Goal: Check status

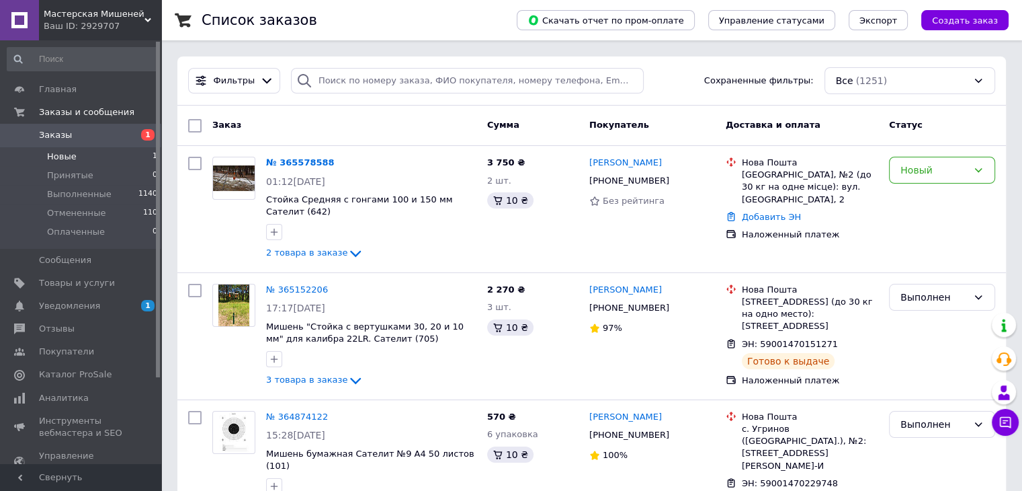
click at [52, 149] on li "Новые 1" at bounding box center [82, 156] width 165 height 19
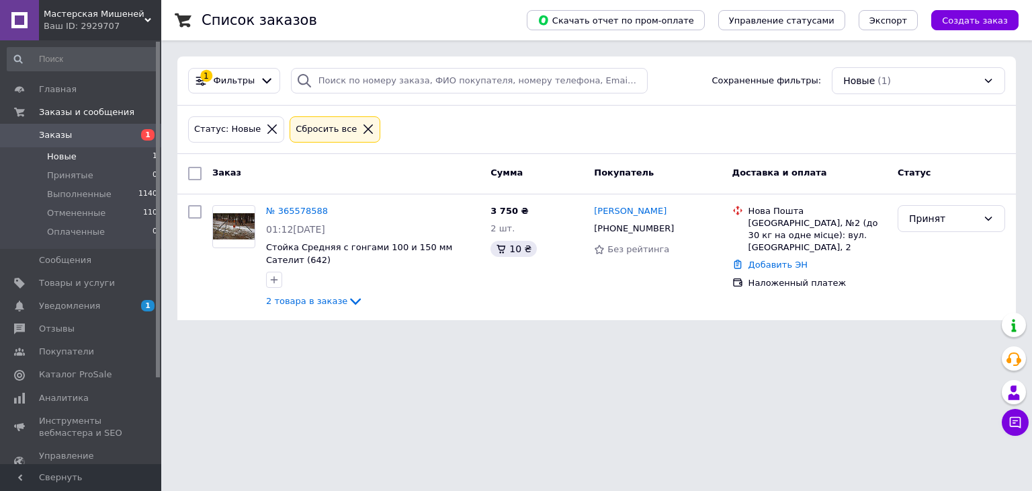
click at [59, 161] on span "Новые" at bounding box center [62, 157] width 30 height 12
click at [59, 159] on span "Новые" at bounding box center [62, 157] width 30 height 12
click at [67, 157] on span "Новые" at bounding box center [62, 157] width 30 height 12
click at [991, 216] on icon at bounding box center [988, 218] width 7 height 4
click at [946, 250] on li "Выполнен" at bounding box center [952, 246] width 106 height 24
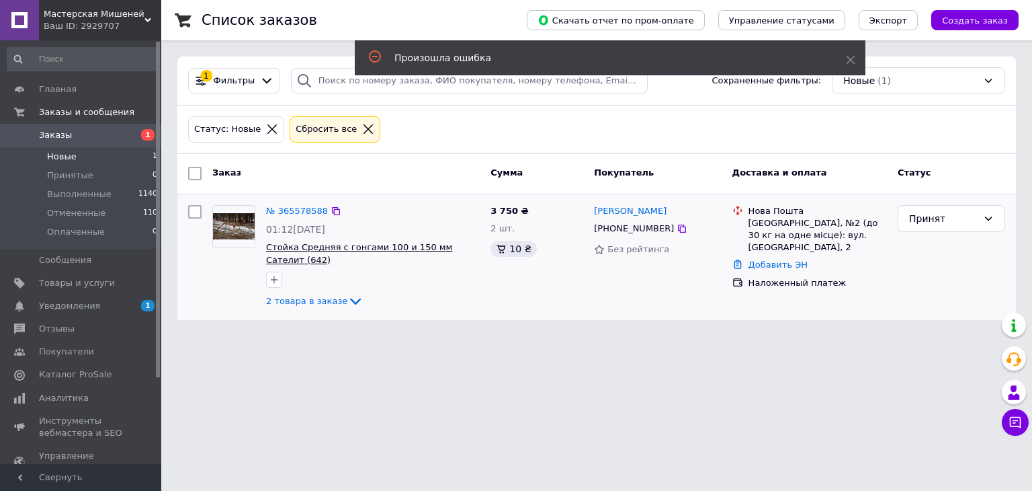
click at [323, 247] on span "Стойка Средняя с гонгами 100 и 150 мм Сателит (642)" at bounding box center [359, 253] width 186 height 23
click at [309, 209] on link "№ 365578588" at bounding box center [297, 211] width 62 height 10
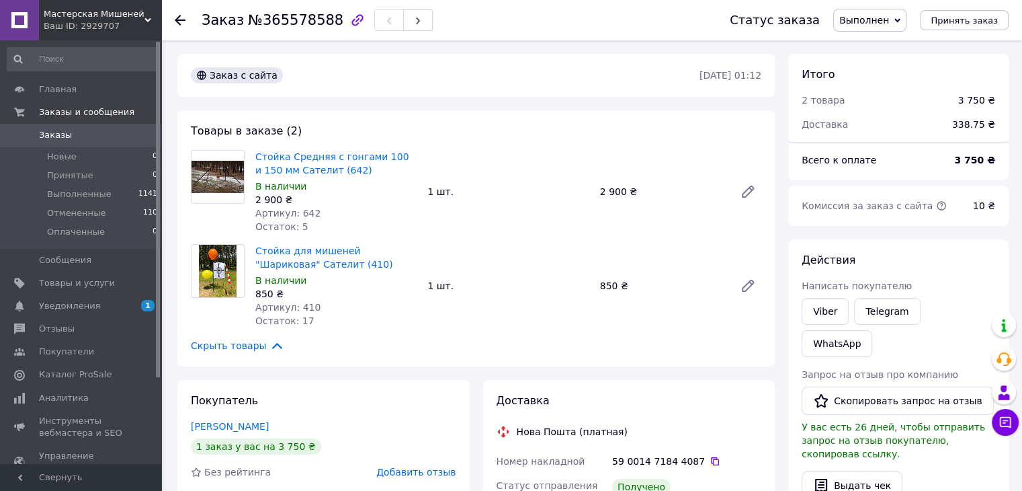
click at [185, 17] on icon at bounding box center [180, 20] width 11 height 11
